Goal: Task Accomplishment & Management: Understand process/instructions

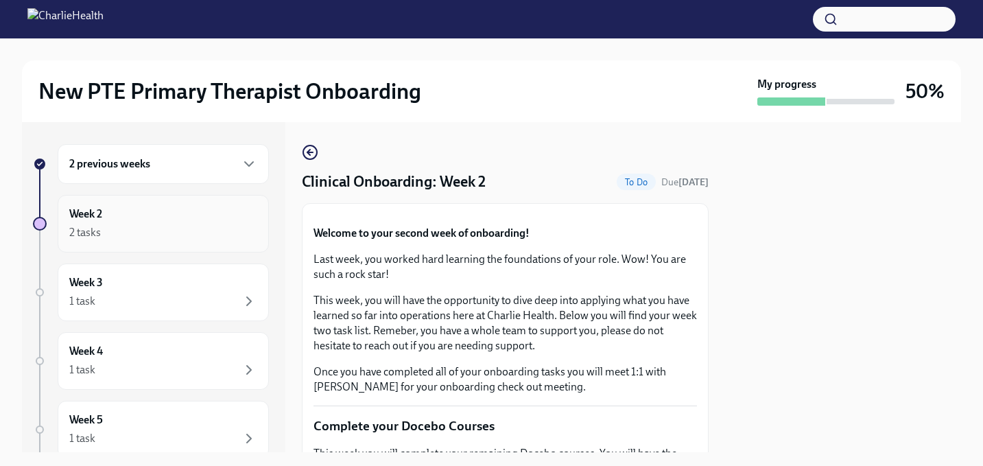
click at [130, 219] on div "Week 2 2 tasks" at bounding box center [163, 223] width 188 height 34
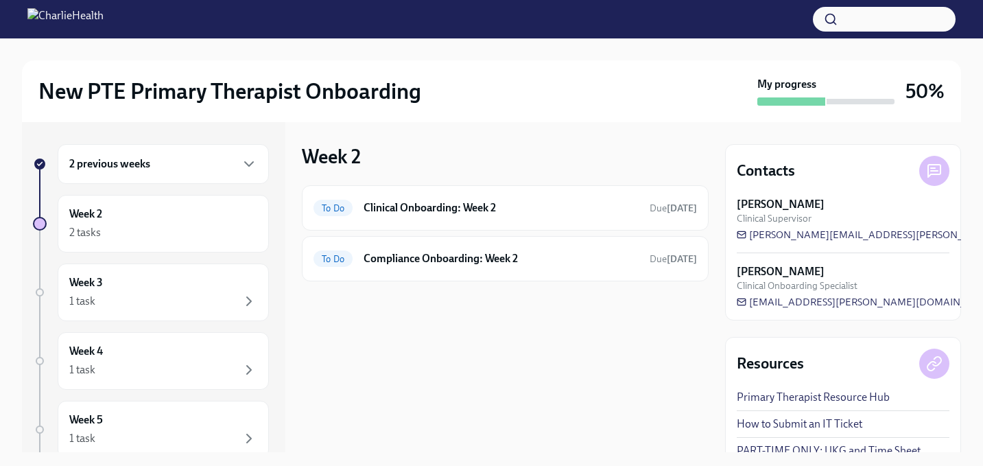
click at [152, 158] on div "2 previous weeks" at bounding box center [163, 164] width 188 height 16
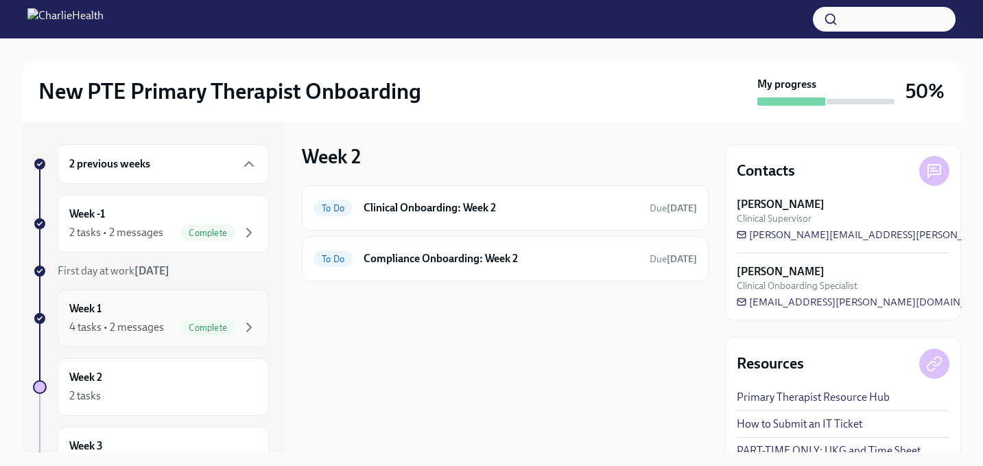
click at [140, 317] on div "Week 1 4 tasks • 2 messages Complete" at bounding box center [163, 318] width 188 height 34
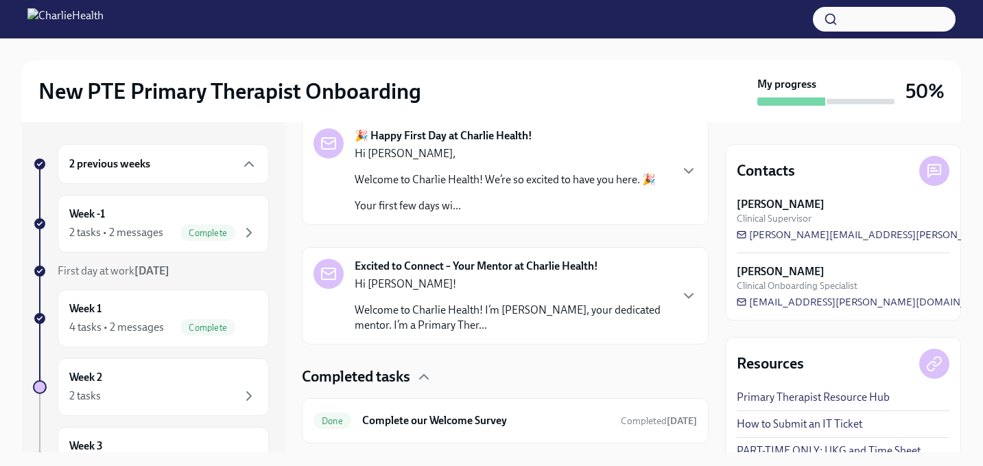
scroll to position [436, 0]
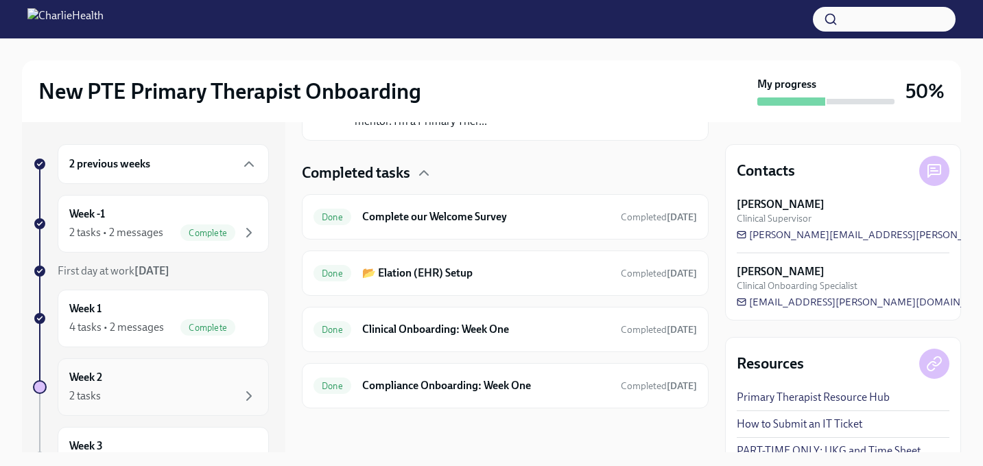
click at [122, 407] on div "Week 2 2 tasks" at bounding box center [163, 387] width 211 height 58
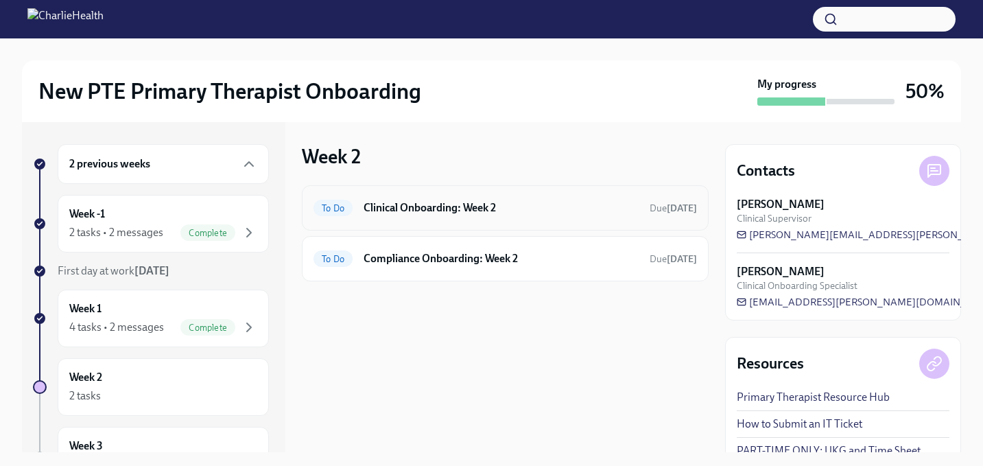
click at [470, 185] on div "To Do Clinical Onboarding: Week 2 Due [DATE]" at bounding box center [505, 207] width 407 height 45
click at [473, 210] on h6 "Clinical Onboarding: Week 2" at bounding box center [501, 207] width 275 height 15
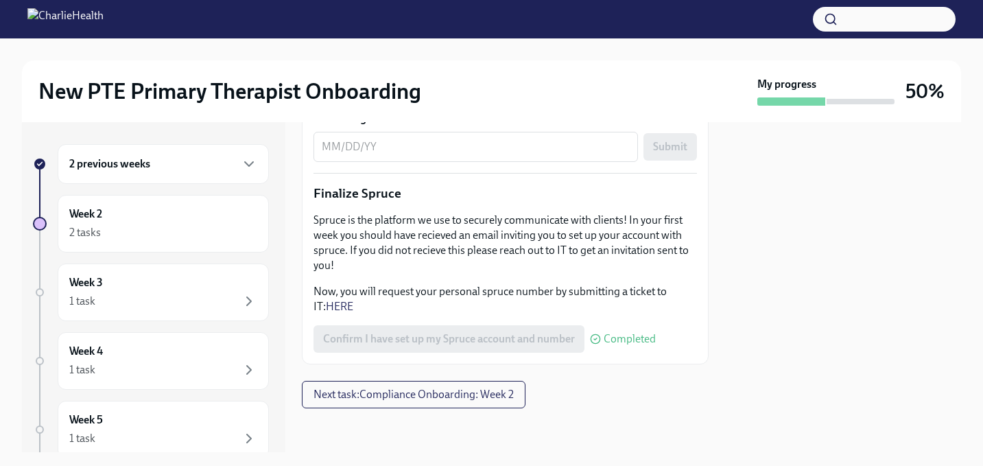
scroll to position [1613, 0]
click at [147, 204] on div "Week 2 2 tasks" at bounding box center [163, 224] width 211 height 58
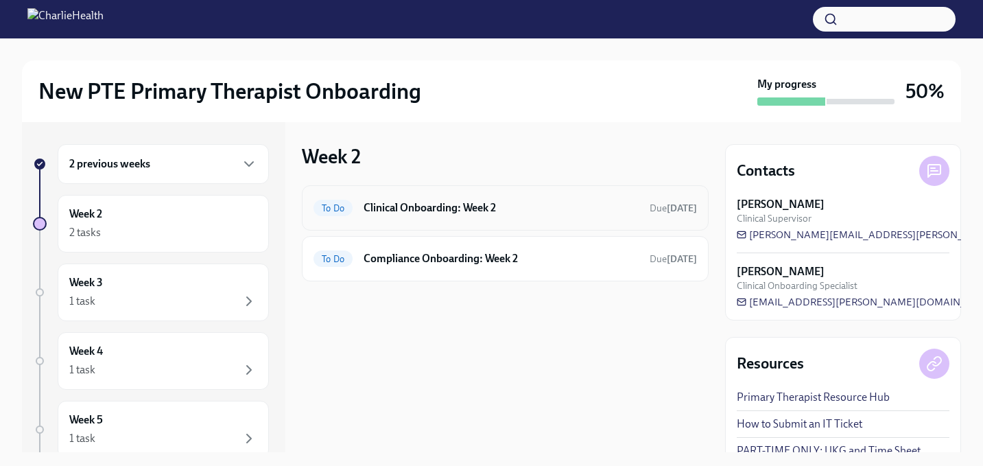
click at [495, 209] on h6 "Clinical Onboarding: Week 2" at bounding box center [501, 207] width 275 height 15
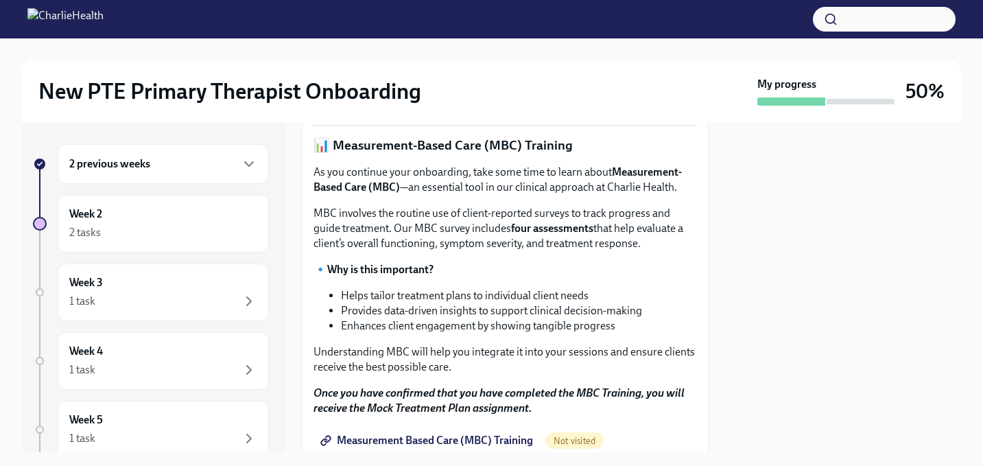
scroll to position [573, 0]
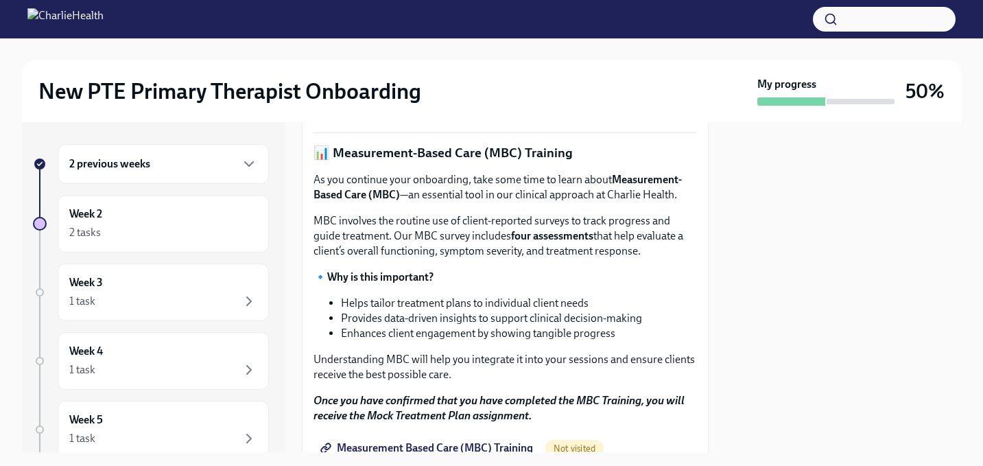
click at [119, 176] on div "2 previous weeks" at bounding box center [163, 164] width 211 height 40
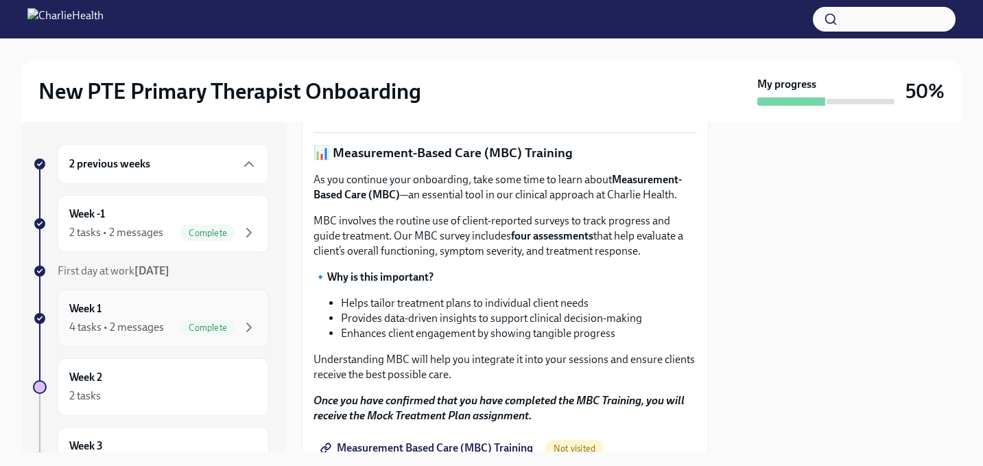
click at [102, 322] on div "4 tasks • 2 messages" at bounding box center [116, 327] width 95 height 15
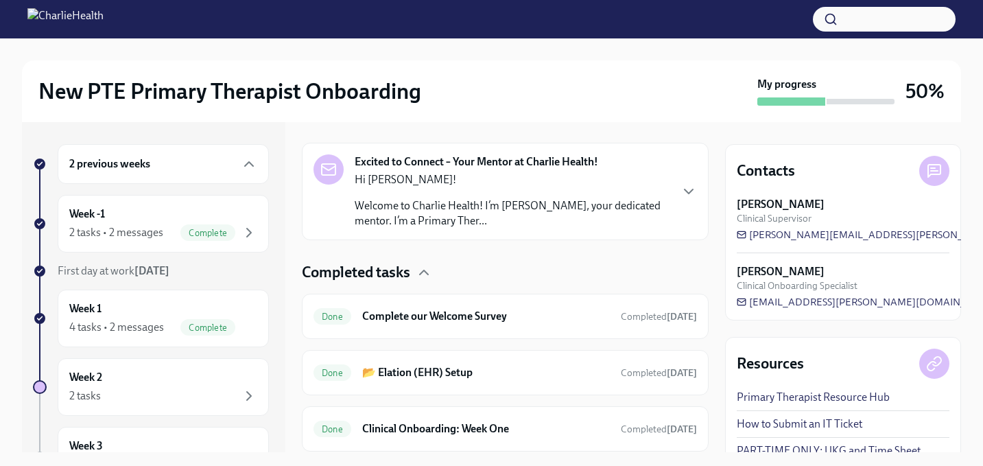
scroll to position [436, 0]
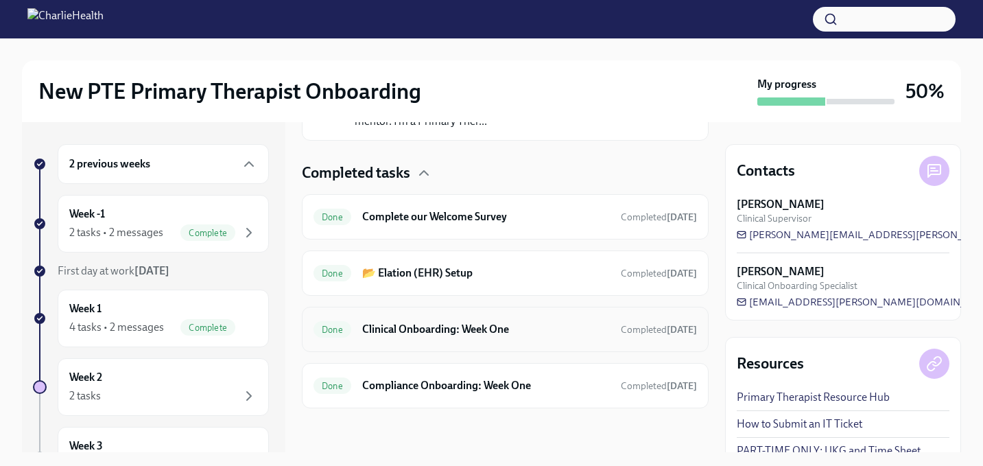
click at [527, 324] on h6 "Clinical Onboarding: Week One" at bounding box center [486, 329] width 248 height 15
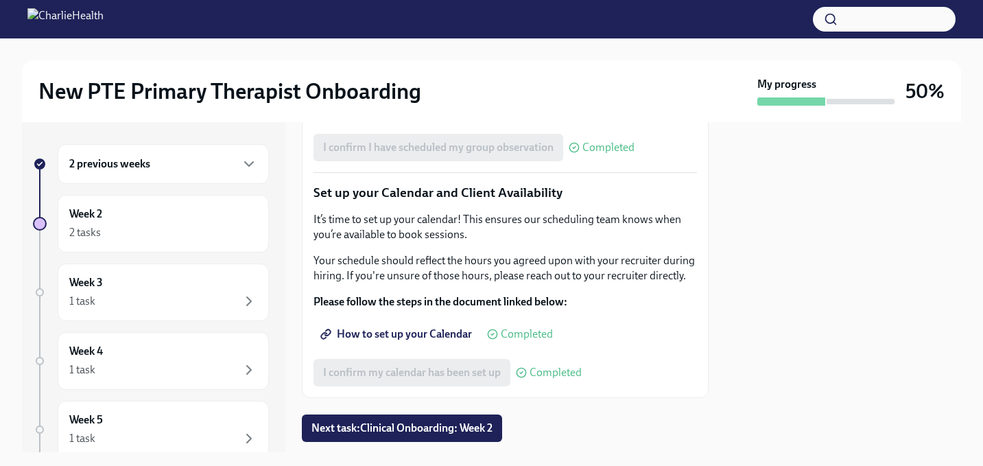
scroll to position [2107, 0]
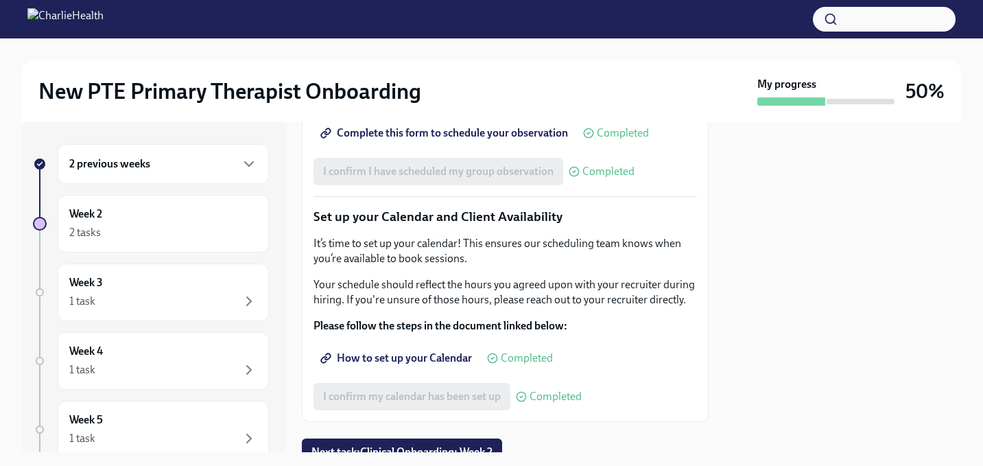
click at [499, 140] on span "Complete this form to schedule your observation" at bounding box center [445, 133] width 245 height 14
